Goal: Book appointment/travel/reservation

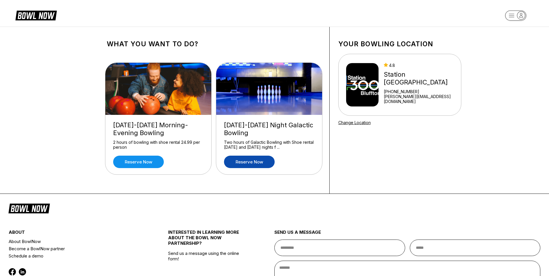
click at [266, 160] on link "Reserve now" at bounding box center [249, 162] width 51 height 12
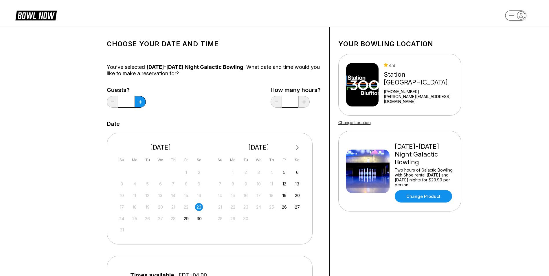
click at [197, 208] on div "23" at bounding box center [199, 207] width 8 height 8
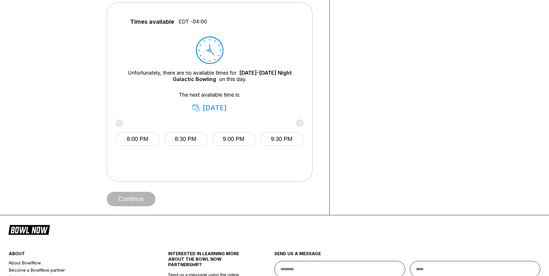
scroll to position [252, 0]
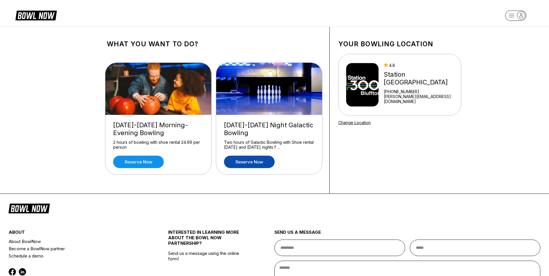
click at [243, 163] on link "Reserve now" at bounding box center [249, 162] width 51 height 12
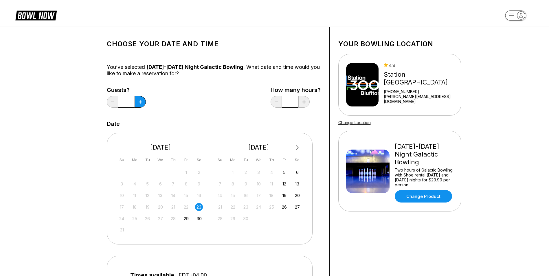
click at [198, 206] on div "23" at bounding box center [199, 207] width 8 height 8
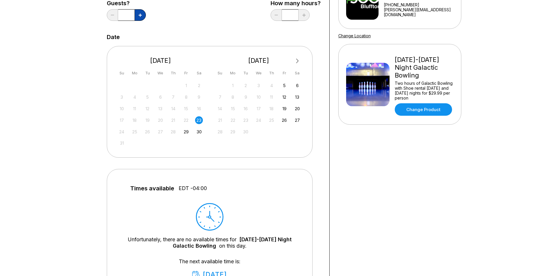
click at [140, 15] on icon at bounding box center [140, 15] width 3 height 3
type input "*"
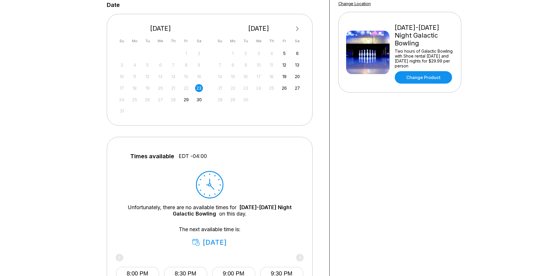
scroll to position [116, 0]
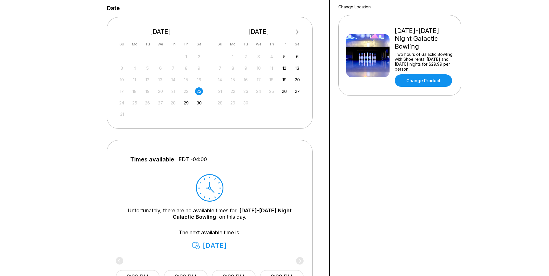
click at [197, 90] on div "23" at bounding box center [199, 91] width 8 height 8
click at [123, 103] on div "24" at bounding box center [122, 103] width 8 height 8
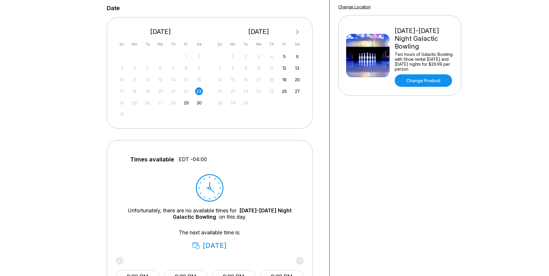
drag, startPoint x: 123, startPoint y: 103, endPoint x: 139, endPoint y: 116, distance: 21.0
click at [139, 116] on div "31" at bounding box center [160, 114] width 87 height 9
